Goal: Task Accomplishment & Management: Use online tool/utility

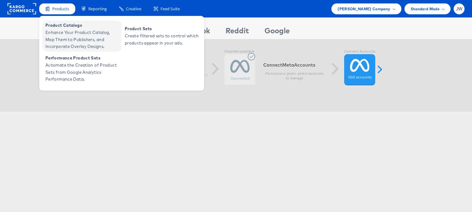
click at [62, 27] on span "Product Catalogs" at bounding box center [82, 25] width 75 height 7
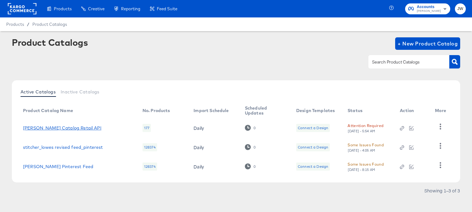
click at [72, 128] on link "[PERSON_NAME] Catalog Retail API" at bounding box center [62, 127] width 78 height 5
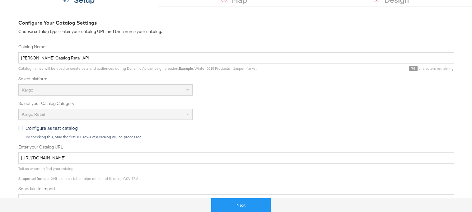
scroll to position [104, 0]
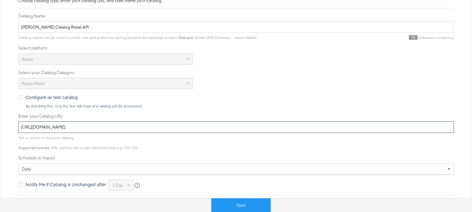
click at [163, 126] on input "https://ace.stitcherads.com/exports/1380/universal/none/universal/export.tsv.gz" at bounding box center [235, 127] width 435 height 12
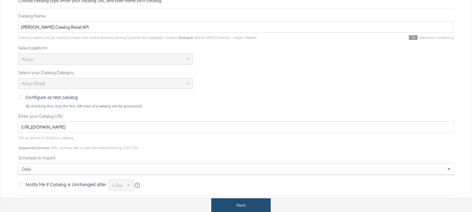
click at [229, 199] on button "Next" at bounding box center [240, 205] width 59 height 14
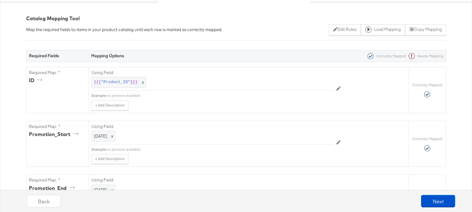
scroll to position [128, 0]
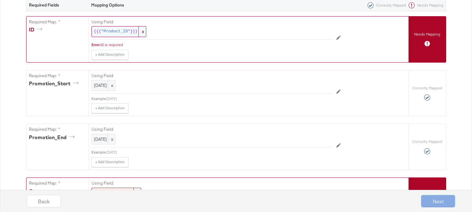
click at [110, 28] on div "{{{ "Product_ID" }}} x" at bounding box center [118, 31] width 55 height 11
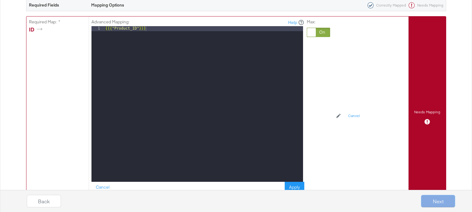
click at [316, 30] on div at bounding box center [318, 32] width 23 height 9
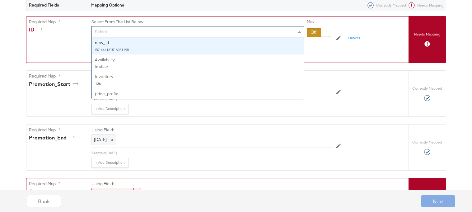
click at [265, 32] on div "Select..." at bounding box center [198, 31] width 212 height 11
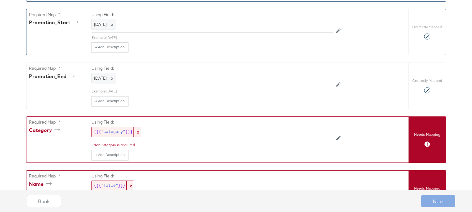
scroll to position [219, 0]
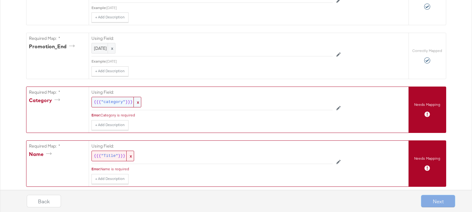
click at [119, 100] on span ""category"" at bounding box center [113, 102] width 24 height 6
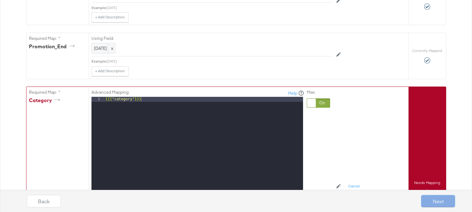
click at [319, 100] on div at bounding box center [318, 102] width 23 height 9
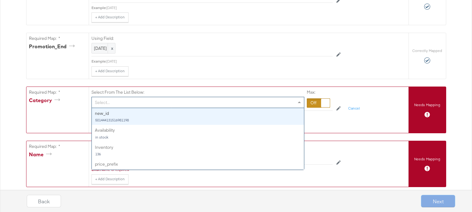
click at [263, 101] on div "Select..." at bounding box center [198, 102] width 212 height 11
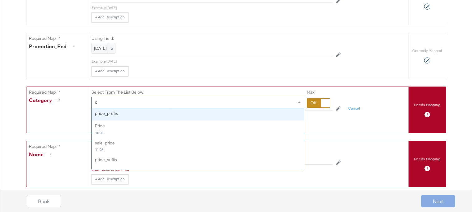
type input "ca"
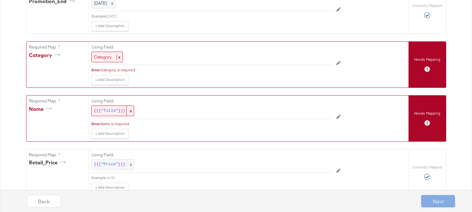
scroll to position [274, 0]
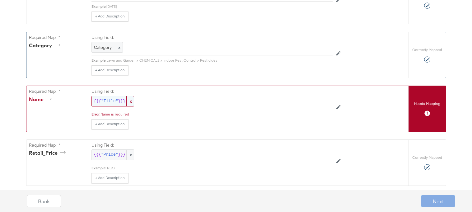
click at [102, 97] on div "{{{ "Title" }}} x" at bounding box center [112, 101] width 43 height 11
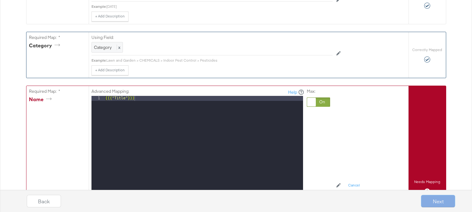
click at [324, 103] on div at bounding box center [318, 101] width 23 height 9
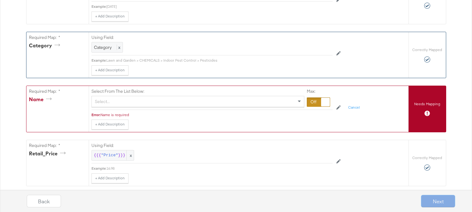
click at [279, 103] on div "Select..." at bounding box center [198, 101] width 212 height 11
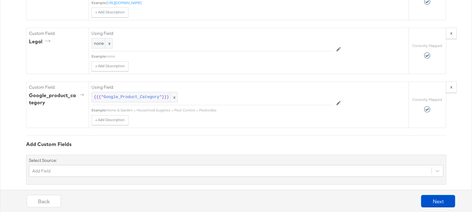
scroll to position [877, 0]
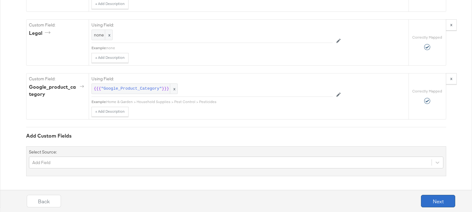
click at [433, 200] on button "Next" at bounding box center [438, 201] width 34 height 12
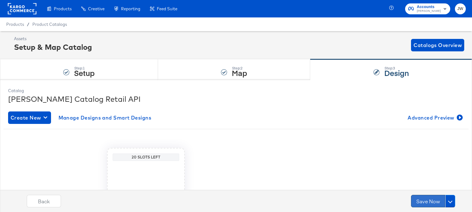
click at [433, 200] on button "Save Now" at bounding box center [428, 201] width 34 height 12
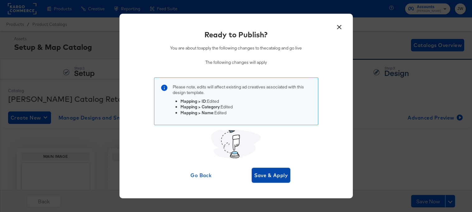
click at [277, 174] on span "Save & Apply" at bounding box center [271, 175] width 34 height 9
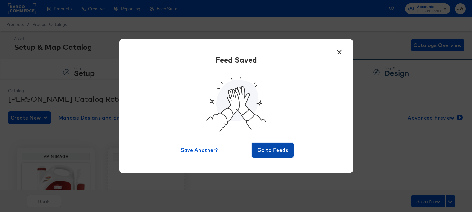
click at [263, 151] on span "Go to Feeds" at bounding box center [272, 149] width 37 height 9
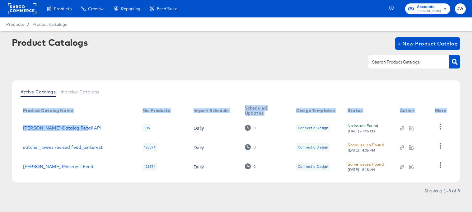
drag, startPoint x: 14, startPoint y: 128, endPoint x: 85, endPoint y: 133, distance: 70.7
click at [85, 133] on div "Active Catalogs Inactive Catalogs Product Catalog Name No. Products Import Sche…" at bounding box center [236, 131] width 448 height 102
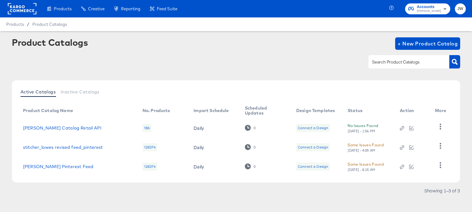
click at [90, 129] on div "[PERSON_NAME] Catalog Retail API" at bounding box center [76, 127] width 107 height 5
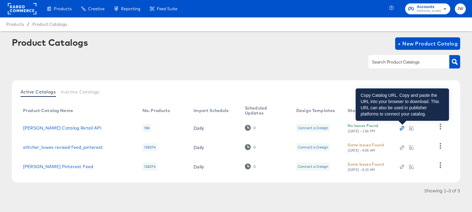
click at [402, 129] on icon "button" at bounding box center [400, 128] width 3 height 3
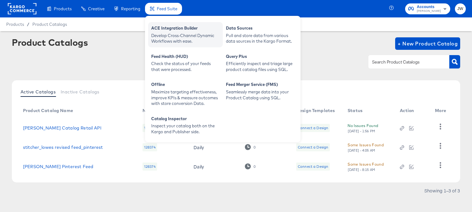
click at [159, 34] on div "Develop Cross-Channel Dynamic Workflows with ease." at bounding box center [185, 39] width 68 height 12
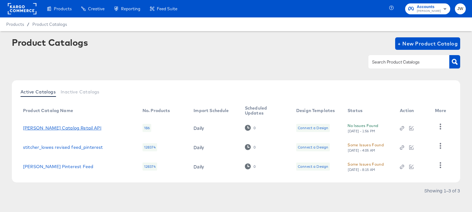
click at [63, 127] on link "Lowe's Catalog Retail API" at bounding box center [62, 127] width 78 height 5
drag, startPoint x: 94, startPoint y: 124, endPoint x: 28, endPoint y: 124, distance: 65.9
click at [28, 124] on td "Lowe's Catalog Retail API" at bounding box center [77, 127] width 119 height 19
click at [441, 125] on icon "button" at bounding box center [440, 126] width 6 height 6
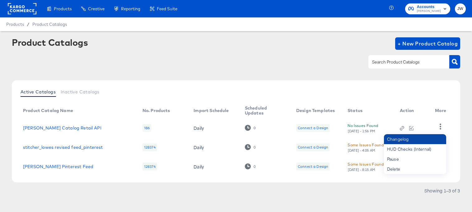
click at [408, 139] on div "Changelog" at bounding box center [415, 139] width 62 height 10
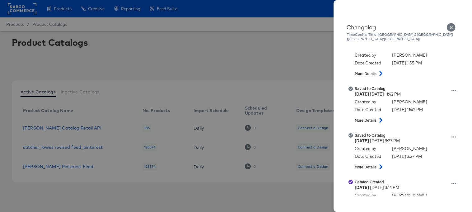
scroll to position [18, 0]
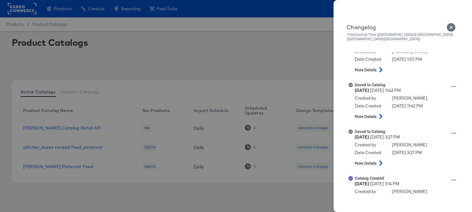
click at [279, 60] on div at bounding box center [236, 106] width 472 height 212
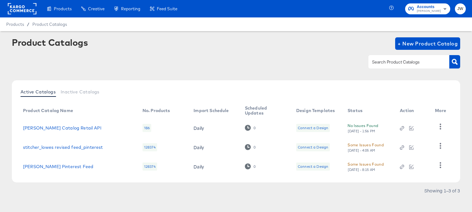
click at [48, 131] on td "Lowe's Catalog Retail API" at bounding box center [77, 127] width 119 height 19
click at [51, 127] on link "Lowe's Catalog Retail API" at bounding box center [62, 127] width 78 height 5
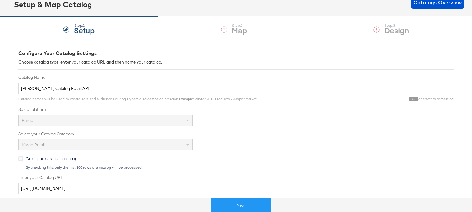
scroll to position [69, 0]
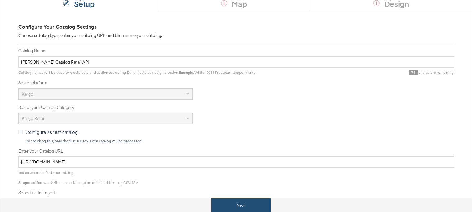
click at [225, 205] on button "Next" at bounding box center [240, 205] width 59 height 14
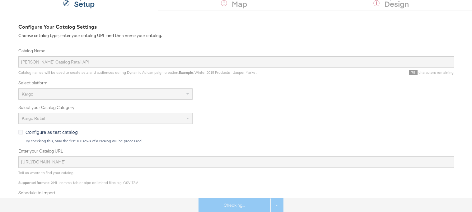
scroll to position [0, 0]
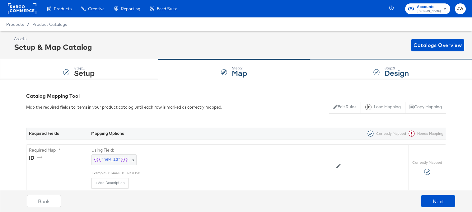
click at [334, 70] on div "Step: 3 Design" at bounding box center [391, 69] width 162 height 21
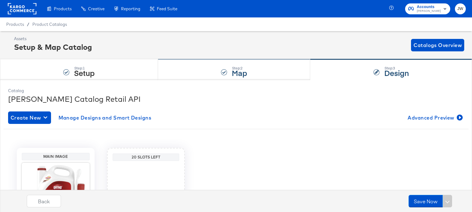
click at [227, 69] on div "Step: 2 Map" at bounding box center [234, 69] width 152 height 21
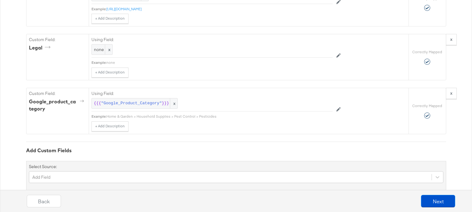
scroll to position [877, 0]
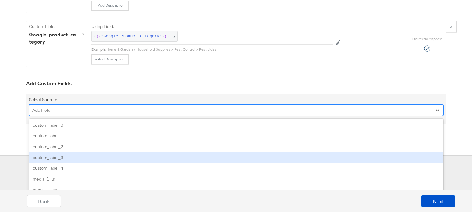
click at [179, 116] on div "option custom_label_3 focused, 4 of 86. 86 results available. Use Up and Down t…" at bounding box center [236, 110] width 414 height 12
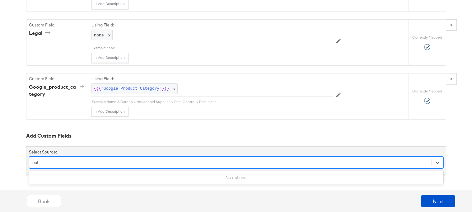
type input "cat"
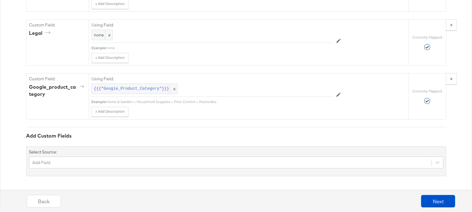
click at [400, 130] on div "Add Custom Fields Select Source: Add Field" at bounding box center [236, 151] width 420 height 49
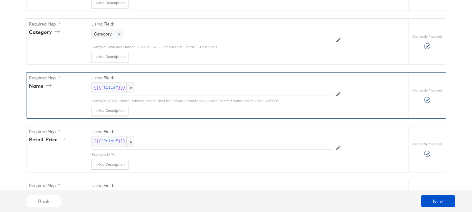
scroll to position [0, 0]
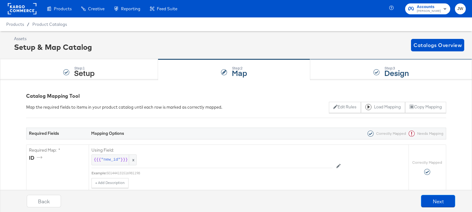
click at [319, 68] on div "Step: 3 Design" at bounding box center [391, 69] width 162 height 21
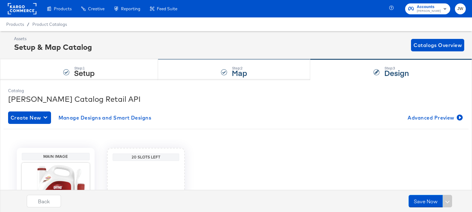
click at [191, 67] on div "Step: 2 Map" at bounding box center [234, 69] width 152 height 21
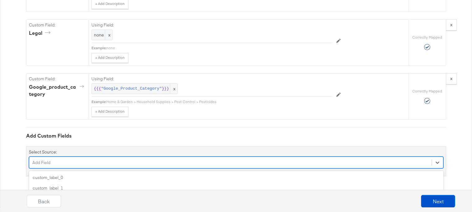
scroll to position [929, 0]
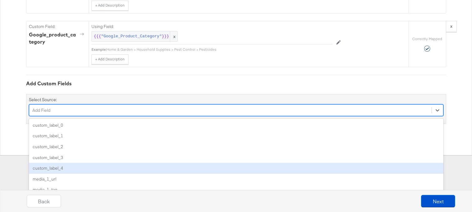
click at [83, 116] on div "option custom_label_4 focused, 5 of 86. 86 results available. Use Up and Down t…" at bounding box center [236, 110] width 414 height 12
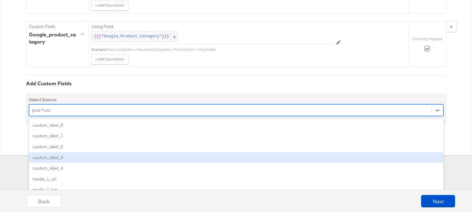
scroll to position [877, 0]
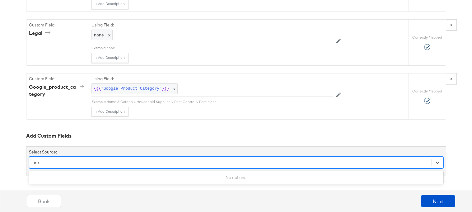
type input "pre"
click at [135, 134] on div "Add Custom Fields" at bounding box center [236, 135] width 420 height 7
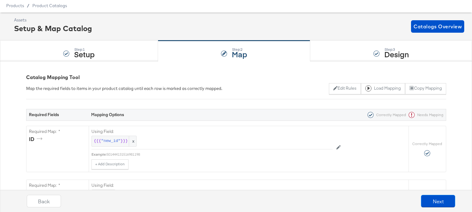
scroll to position [0, 0]
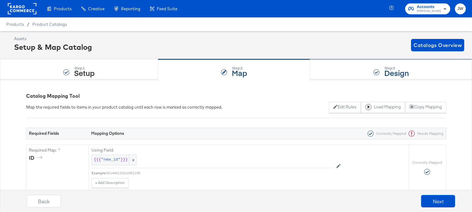
click at [329, 62] on div "Step: 3 Design" at bounding box center [391, 69] width 162 height 21
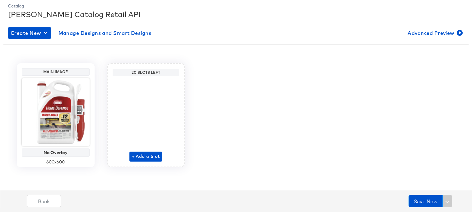
scroll to position [81, 0]
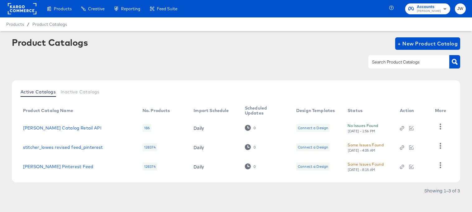
click at [2, 9] on div "Products Products Product Catalogs Enhance Your Product Catalog, Map Them to Pu…" at bounding box center [91, 8] width 182 height 17
click at [17, 9] on rect at bounding box center [22, 8] width 29 height 11
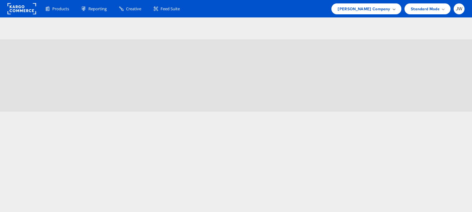
click at [364, 12] on div "Lowe's Company" at bounding box center [366, 8] width 70 height 11
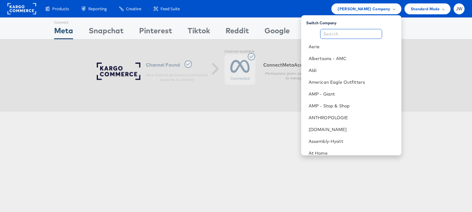
click at [367, 32] on input "text" at bounding box center [351, 34] width 62 height 10
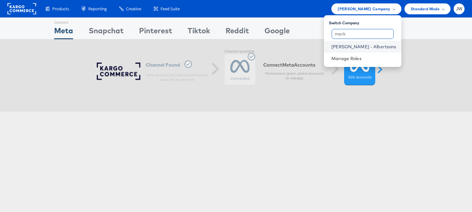
type input "merk"
click at [368, 44] on link "Merkle - Albertsons" at bounding box center [363, 47] width 65 height 6
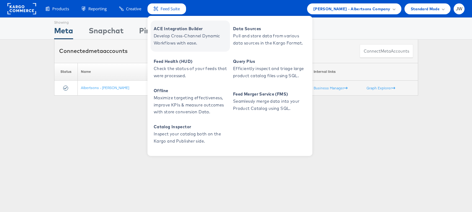
click at [182, 33] on span "Develop Cross-Channel Dynamic Workflows with ease." at bounding box center [191, 39] width 75 height 14
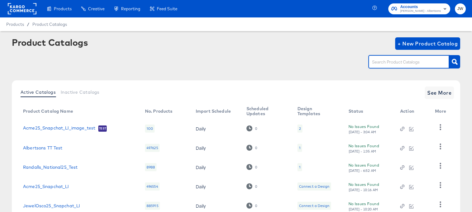
click at [389, 58] on input "text" at bounding box center [404, 61] width 66 height 7
type input "pav"
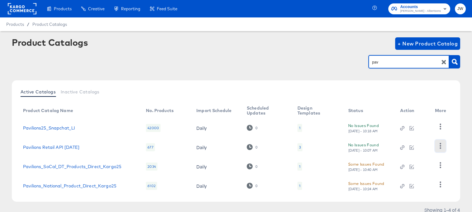
click at [444, 144] on button "button" at bounding box center [440, 146] width 11 height 12
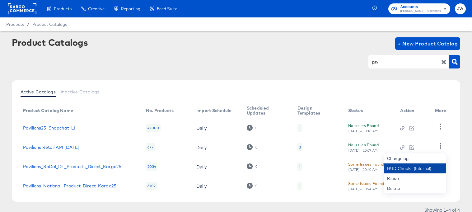
click at [413, 167] on div "HUD Checks (Internal)" at bounding box center [415, 168] width 62 height 10
click at [137, 209] on div "Showing 1–4 of 4" at bounding box center [236, 213] width 448 height 10
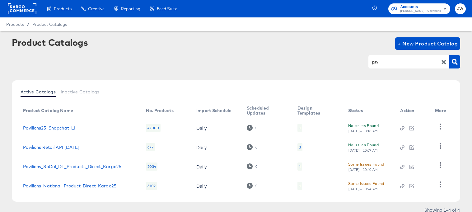
click at [17, 3] on icon at bounding box center [22, 8] width 29 height 11
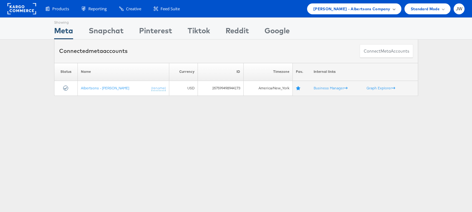
click at [375, 12] on div "[PERSON_NAME] - Albertsons Company" at bounding box center [354, 8] width 94 height 11
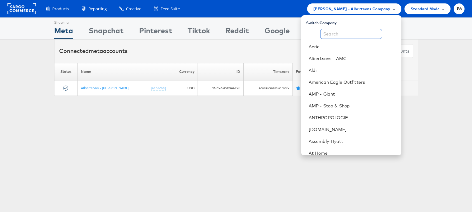
click at [356, 35] on input "text" at bounding box center [351, 34] width 62 height 10
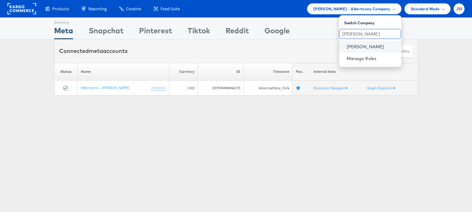
type input "[PERSON_NAME]"
click at [356, 47] on link "[PERSON_NAME]" at bounding box center [371, 47] width 50 height 6
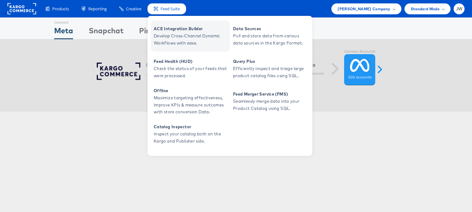
click at [167, 32] on span "ACE Integration Builder" at bounding box center [191, 28] width 75 height 7
